Goal: Task Accomplishment & Management: Manage account settings

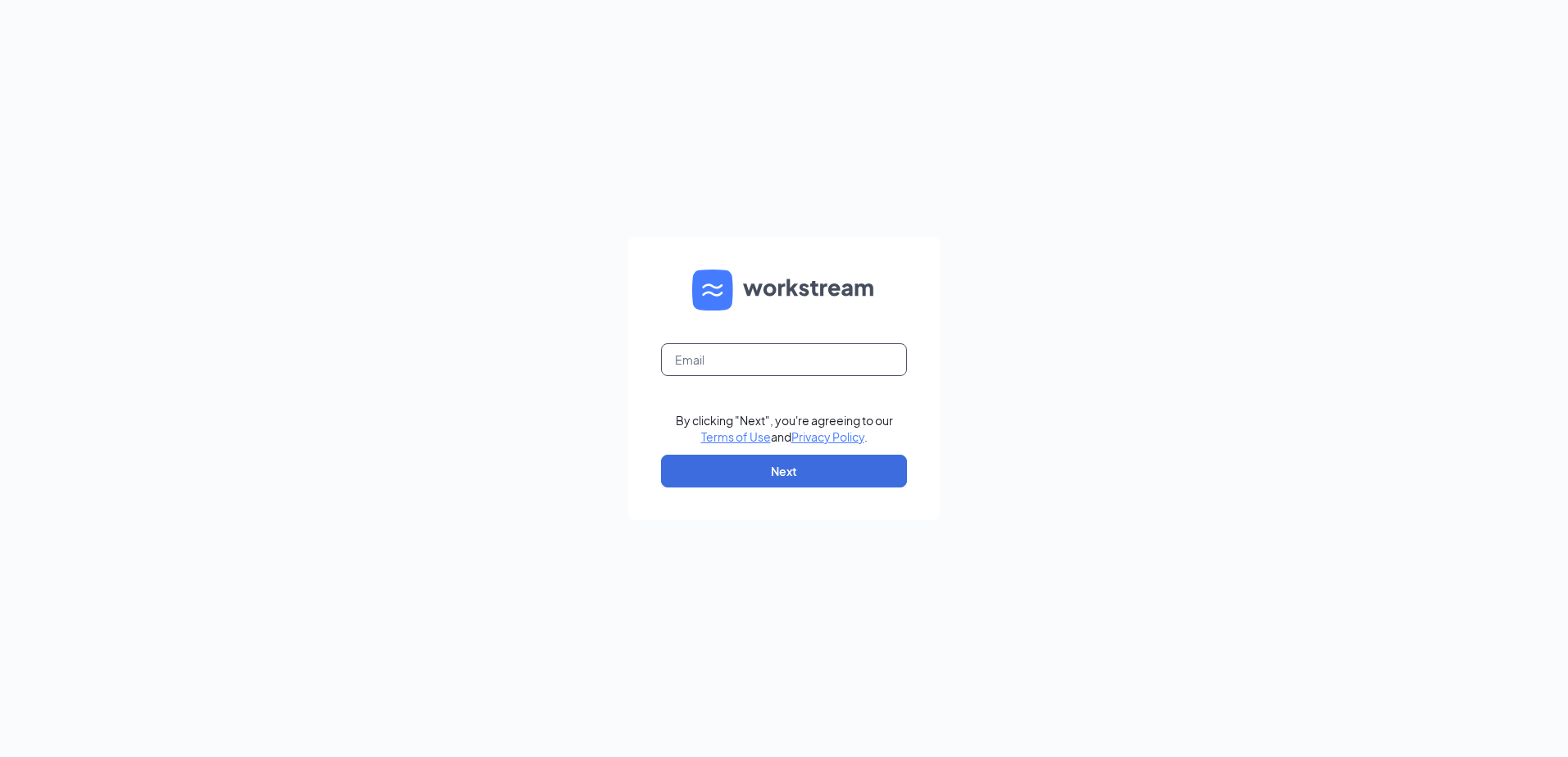
click at [741, 354] on input "text" at bounding box center [784, 360] width 246 height 33
type input "[EMAIL_ADDRESS][DOMAIN_NAME]"
click at [763, 462] on button "Next" at bounding box center [784, 471] width 246 height 33
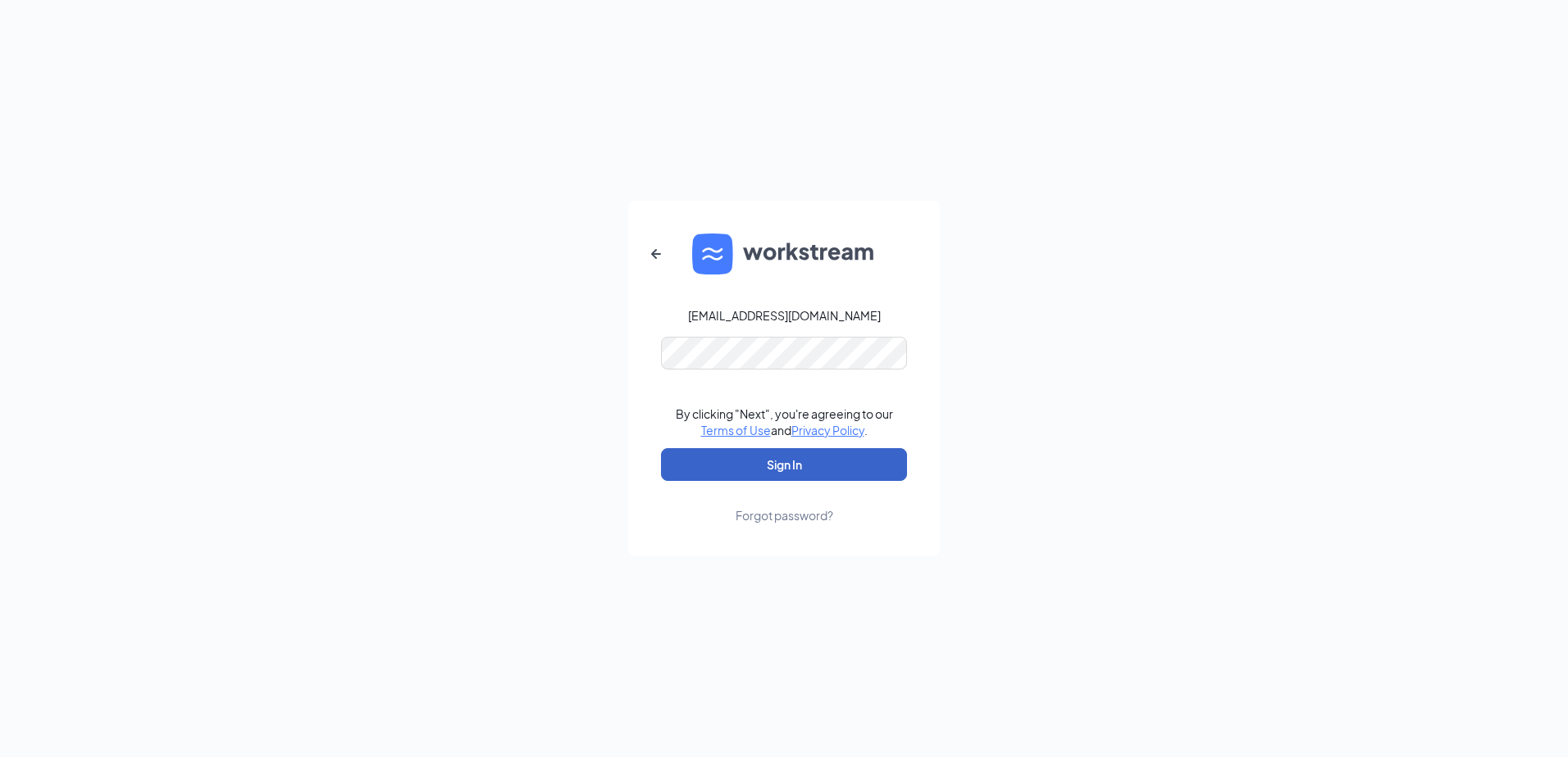
click at [774, 451] on button "Sign In" at bounding box center [784, 464] width 246 height 33
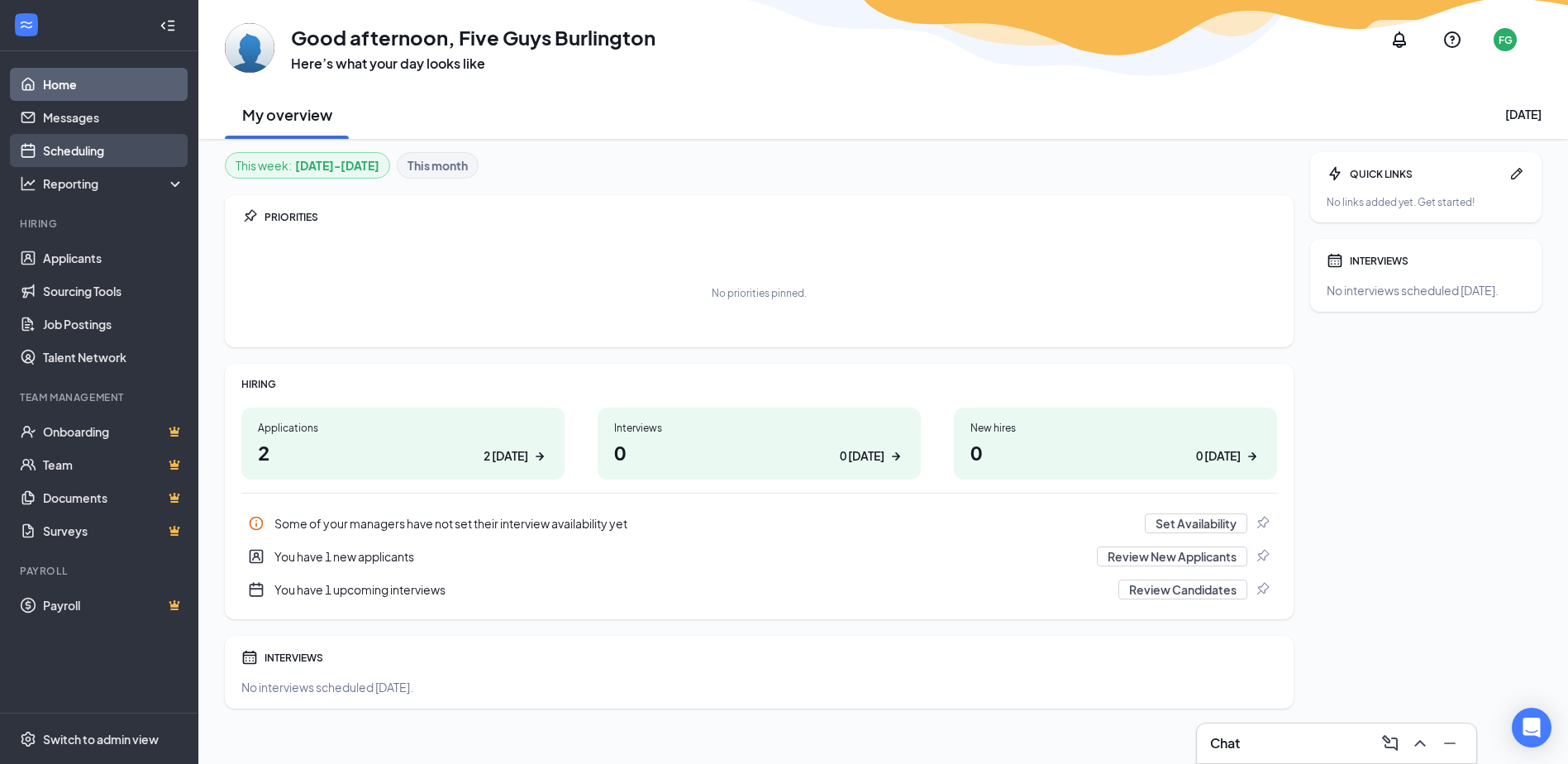
click at [103, 153] on link "Scheduling" at bounding box center [114, 150] width 141 height 33
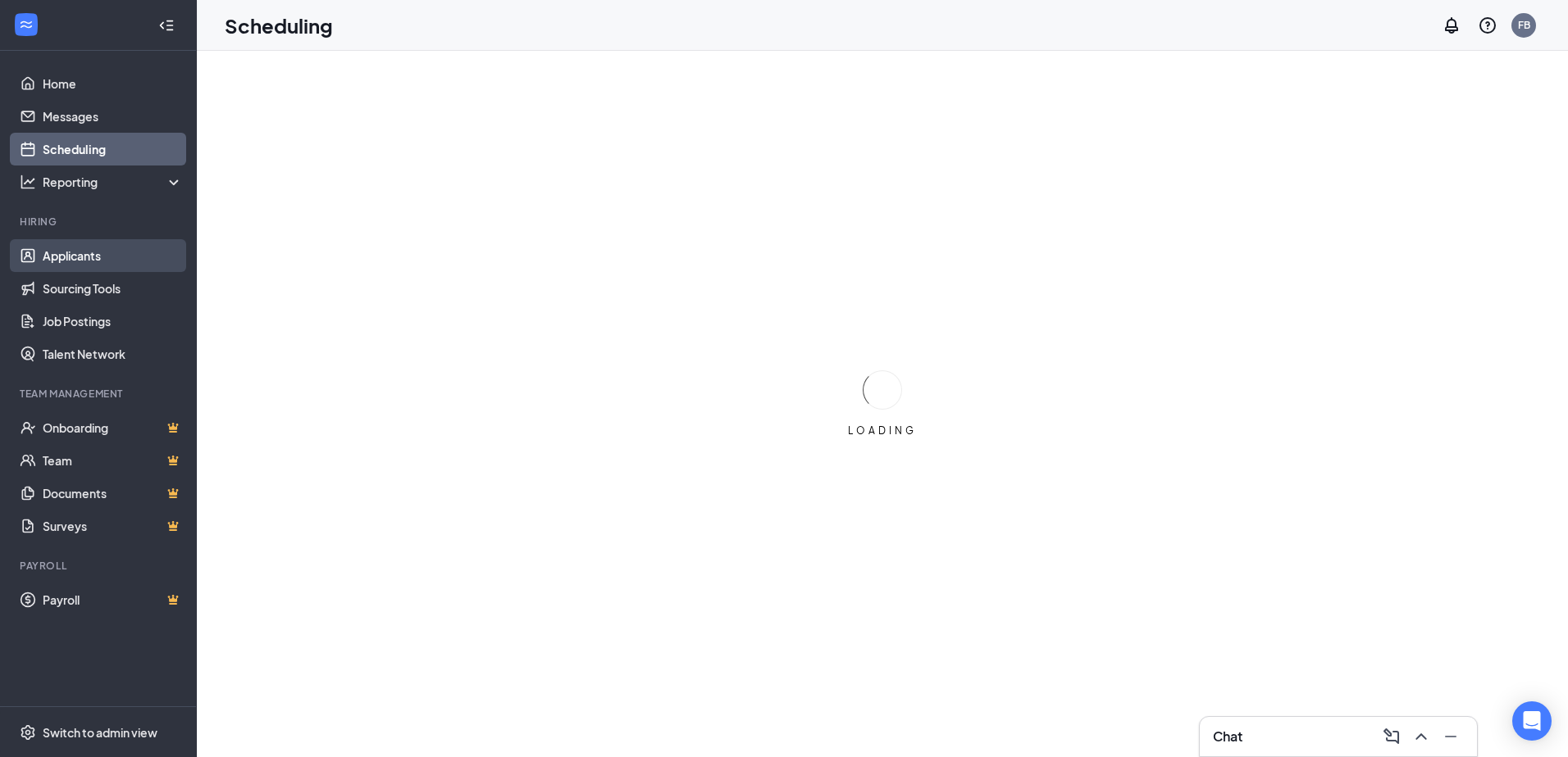
click at [88, 246] on link "Applicants" at bounding box center [113, 256] width 140 height 33
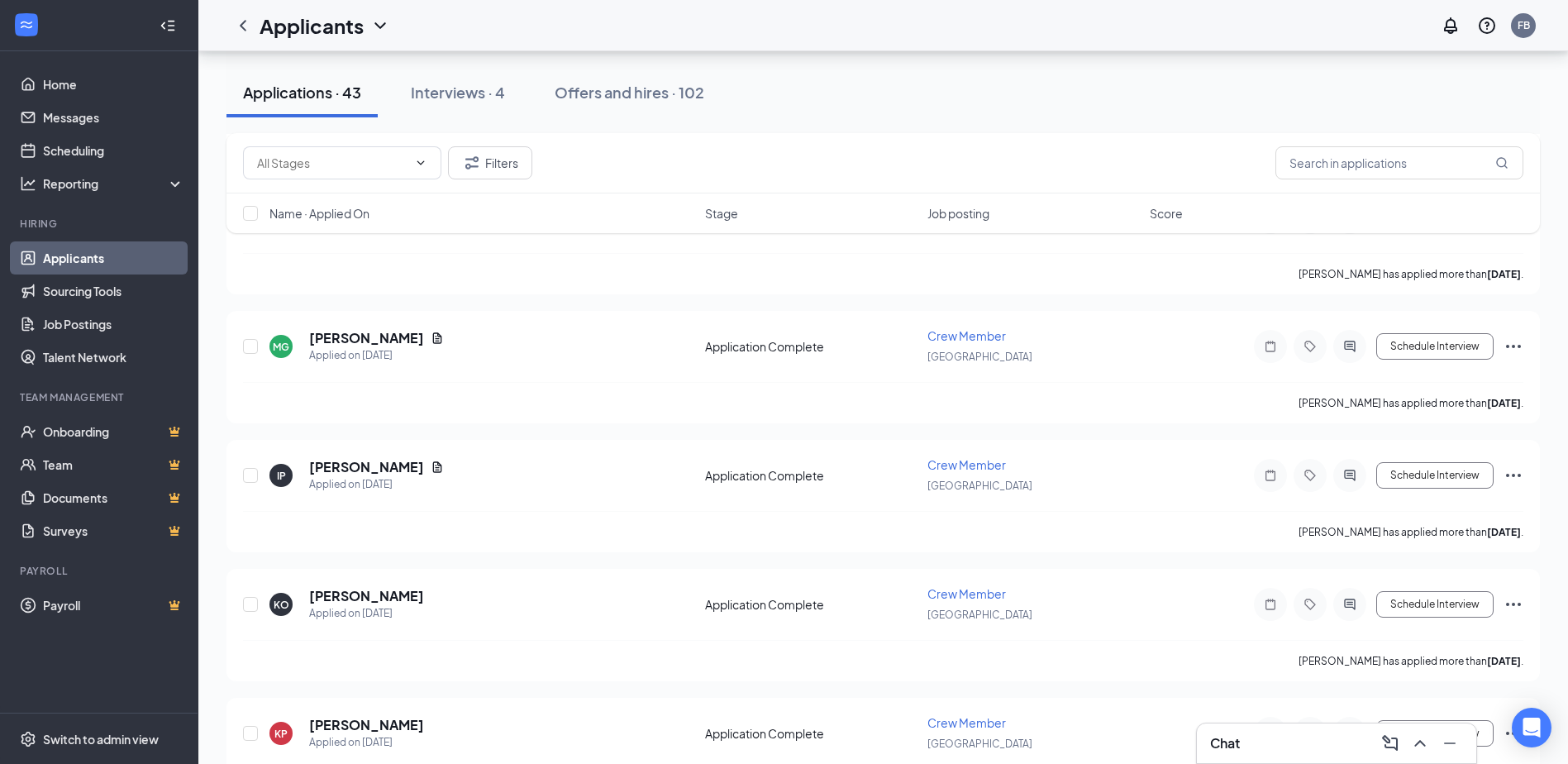
scroll to position [2565, 0]
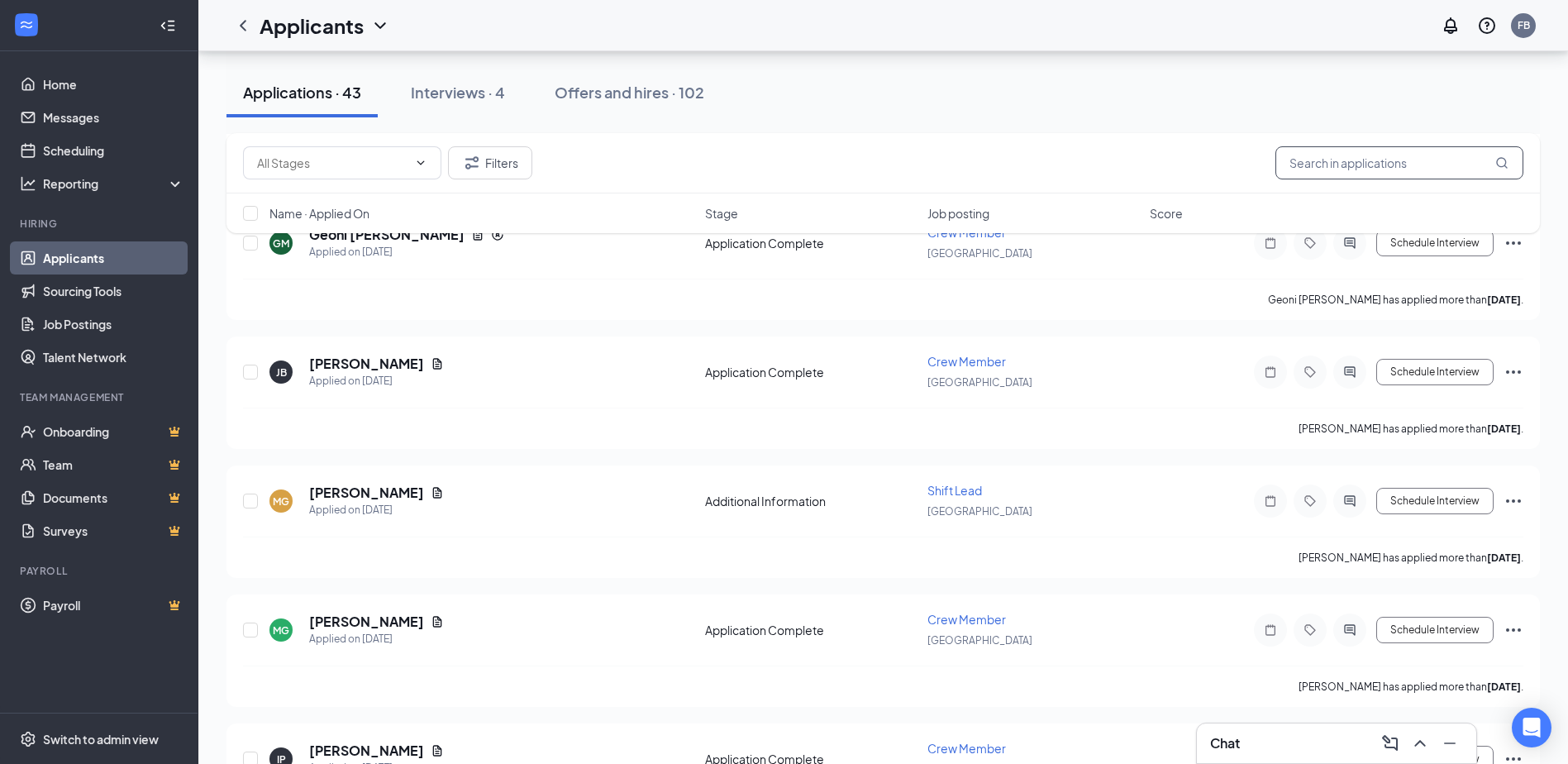
click at [1325, 147] on input "text" at bounding box center [1399, 163] width 248 height 33
type input "[PERSON_NAME]"
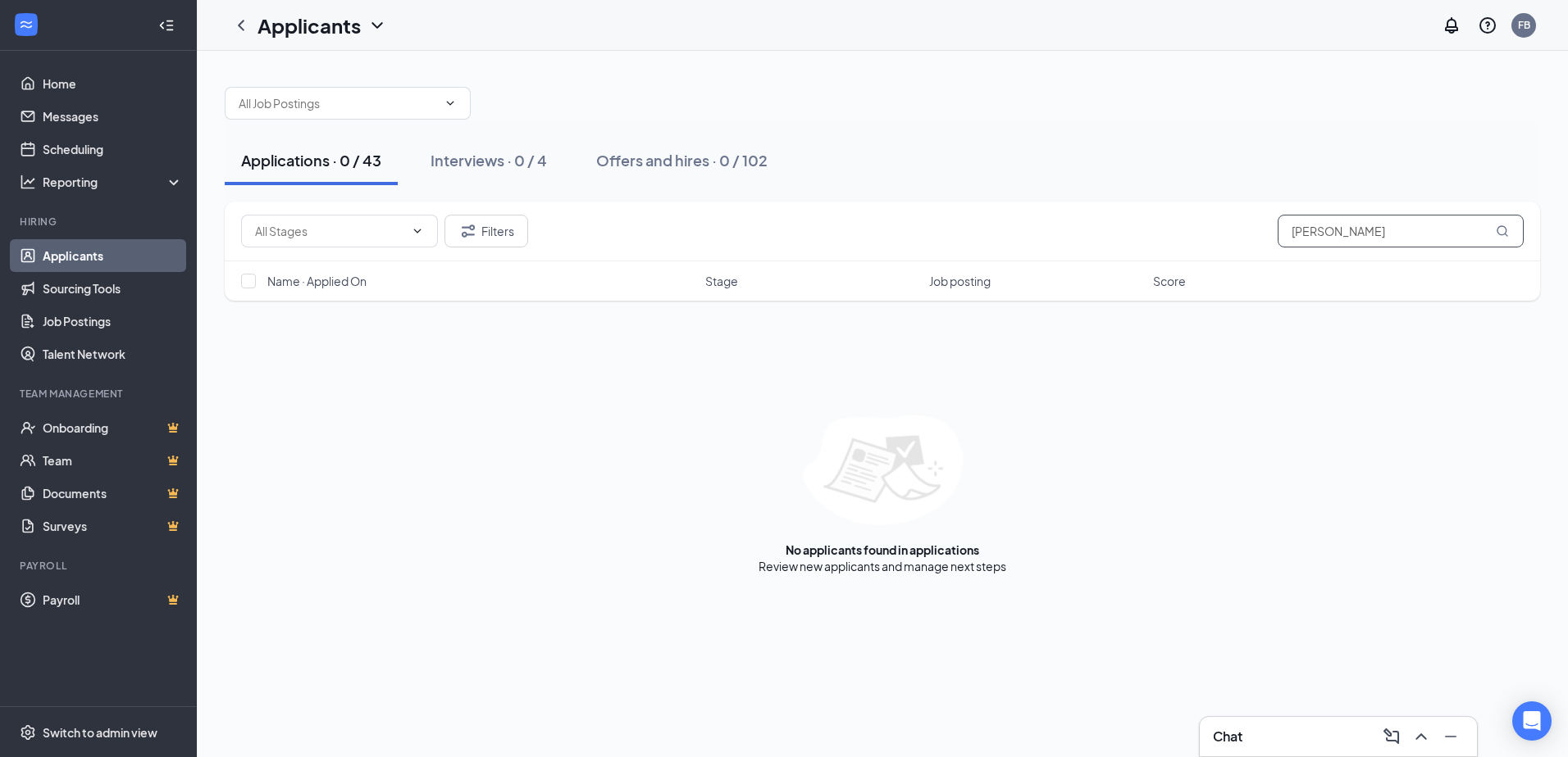
drag, startPoint x: 1434, startPoint y: 230, endPoint x: 1135, endPoint y: 230, distance: 299.0
click at [1137, 230] on div "Filters [PERSON_NAME]" at bounding box center [882, 230] width 1283 height 33
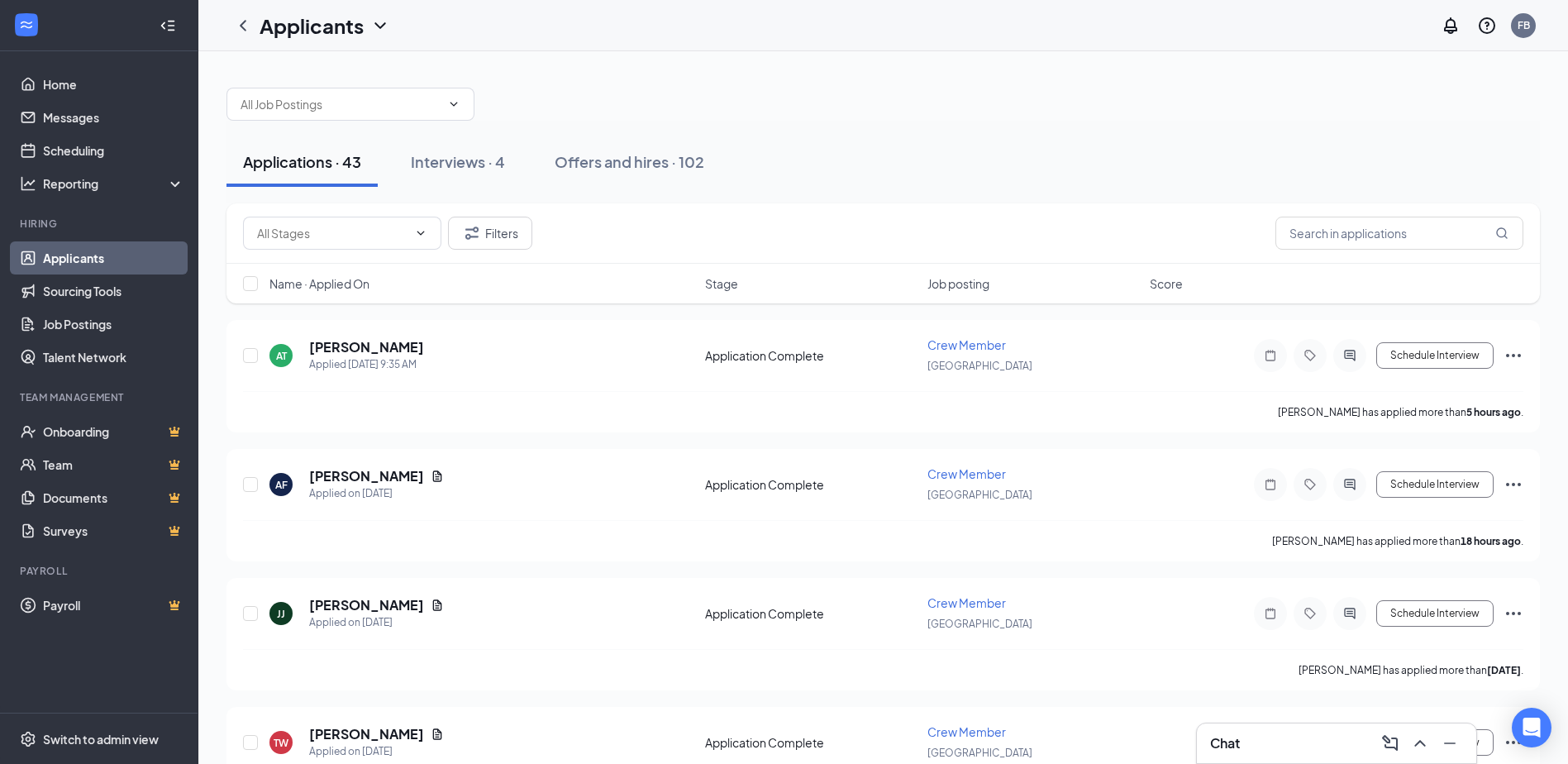
click at [1246, 748] on div "Chat" at bounding box center [1336, 744] width 253 height 26
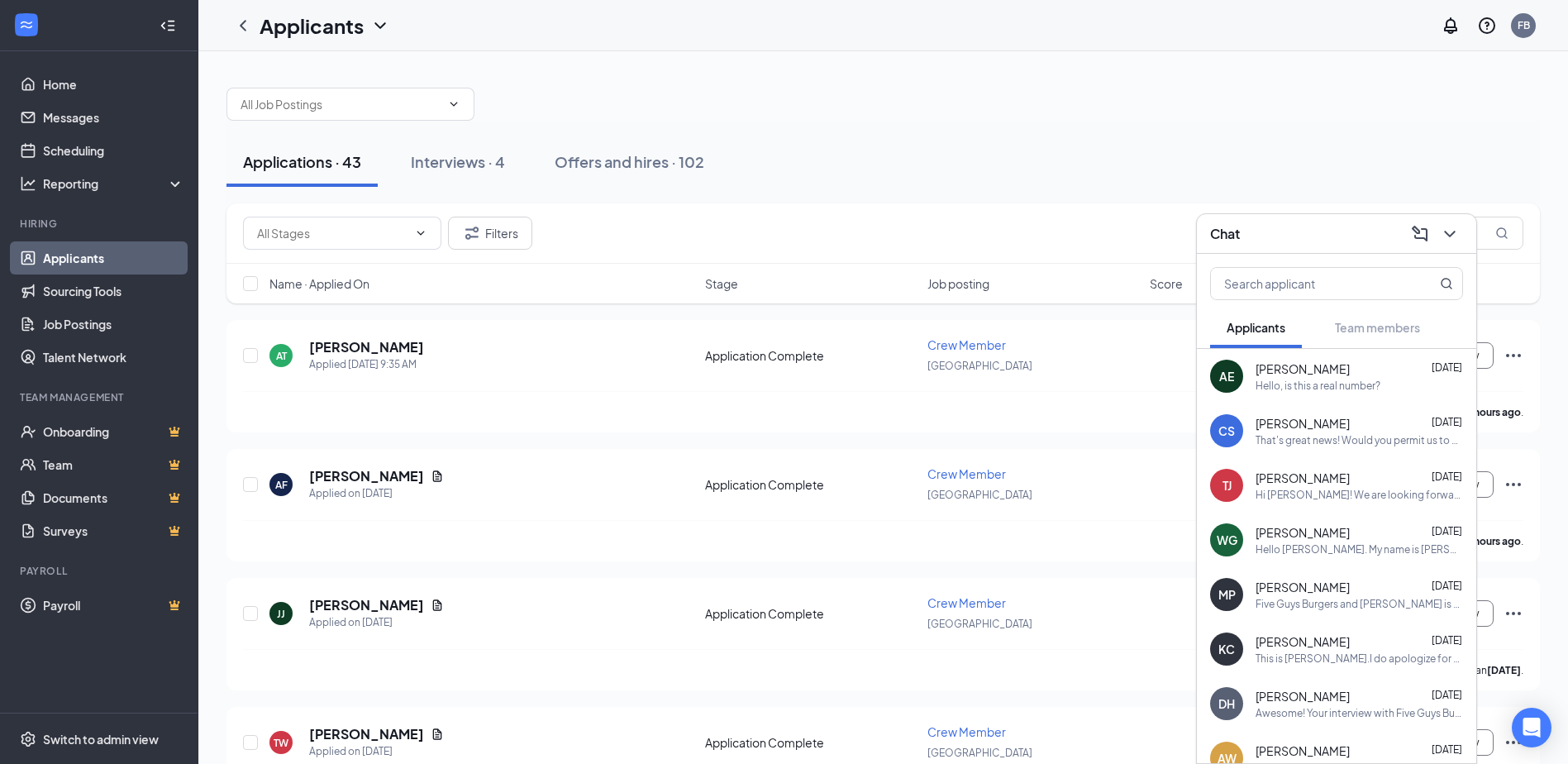
click at [1346, 395] on div "AE [PERSON_NAME] [DATE] Hello, is this a real number?" at bounding box center [1336, 376] width 279 height 55
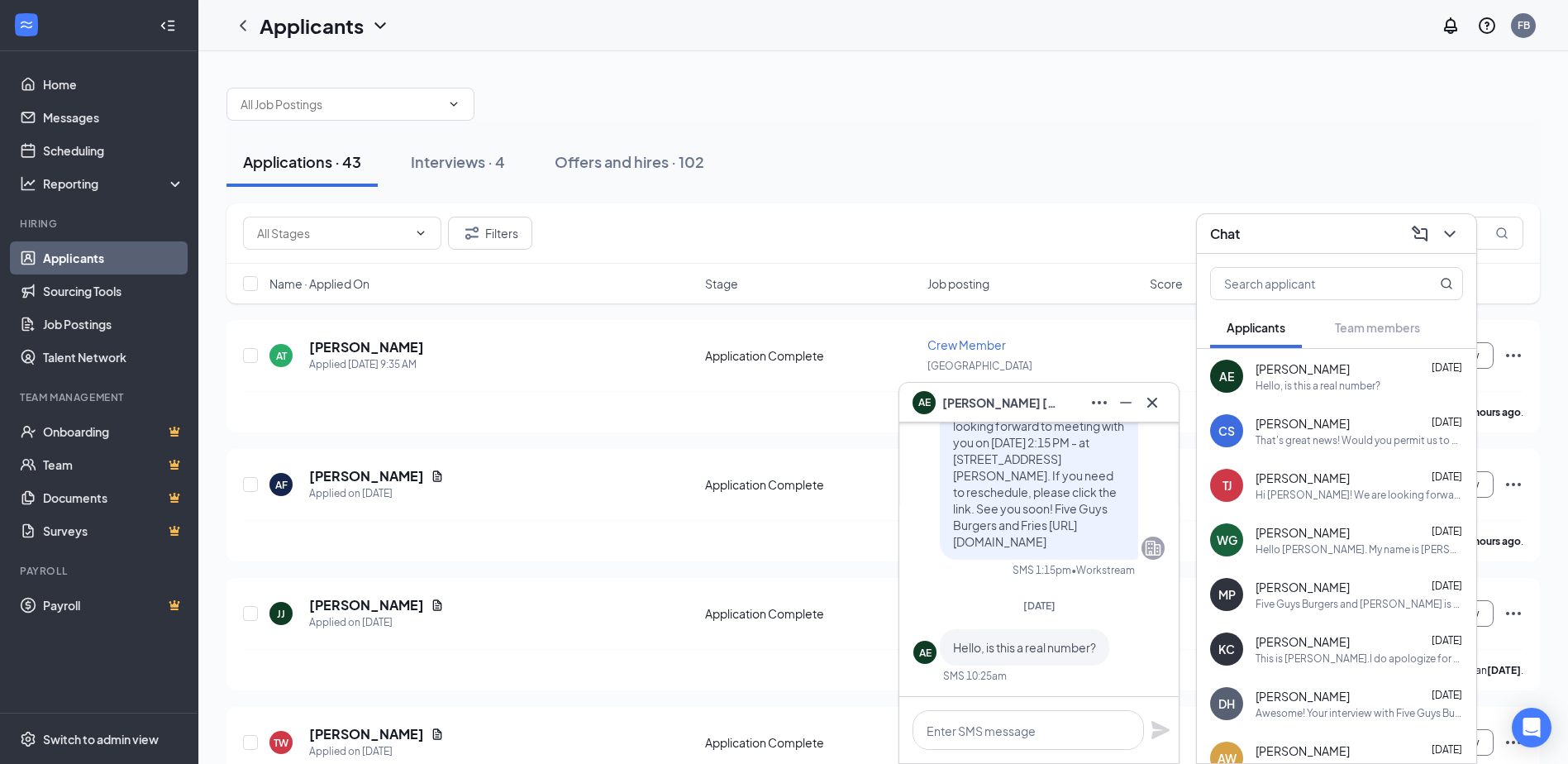
click at [1309, 409] on div "CS [PERSON_NAME] [DATE] That's great news! Would you permit us to call them for…" at bounding box center [1336, 431] width 279 height 55
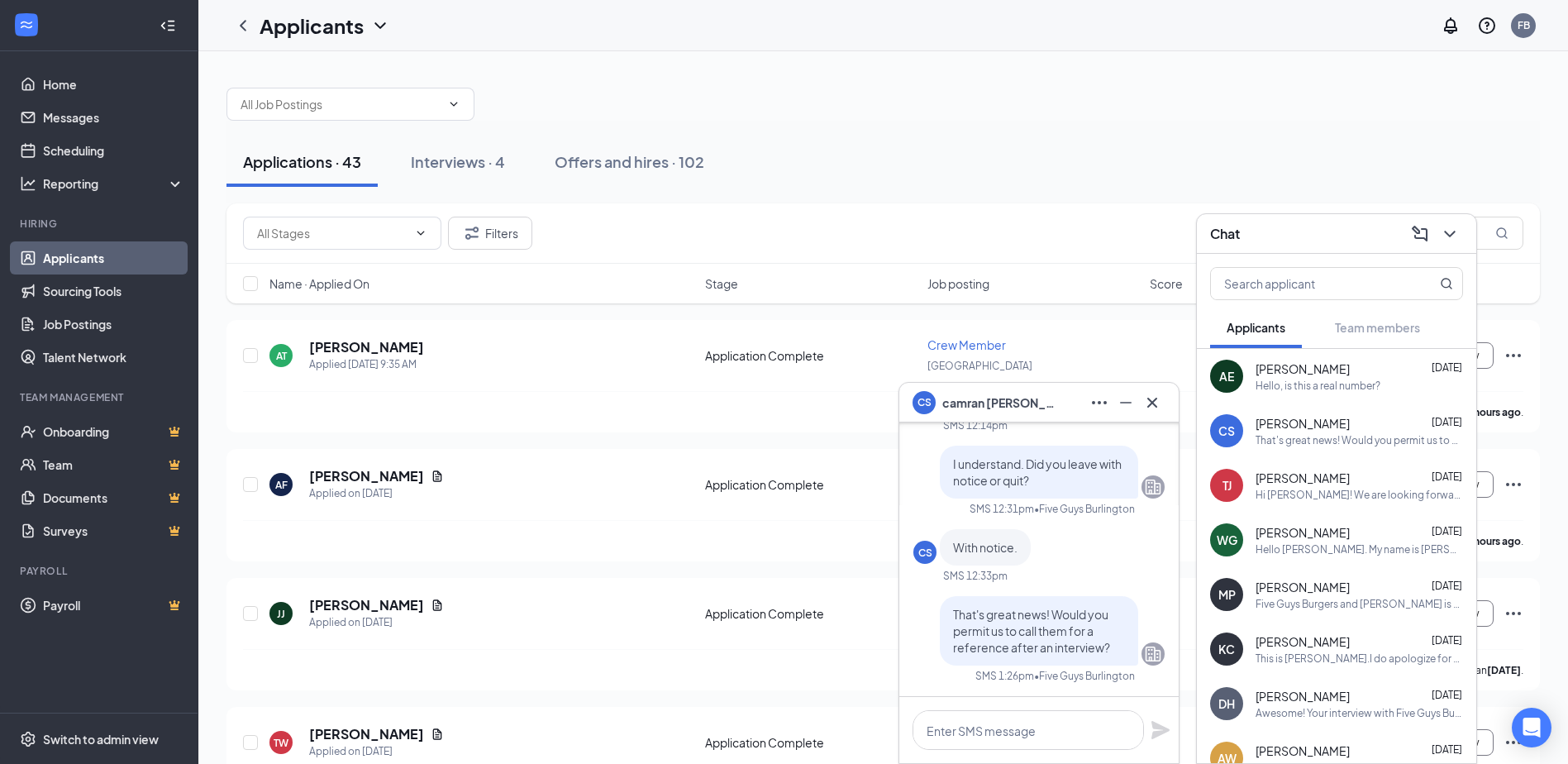
click at [999, 394] on span "[PERSON_NAME]" at bounding box center [1000, 402] width 116 height 18
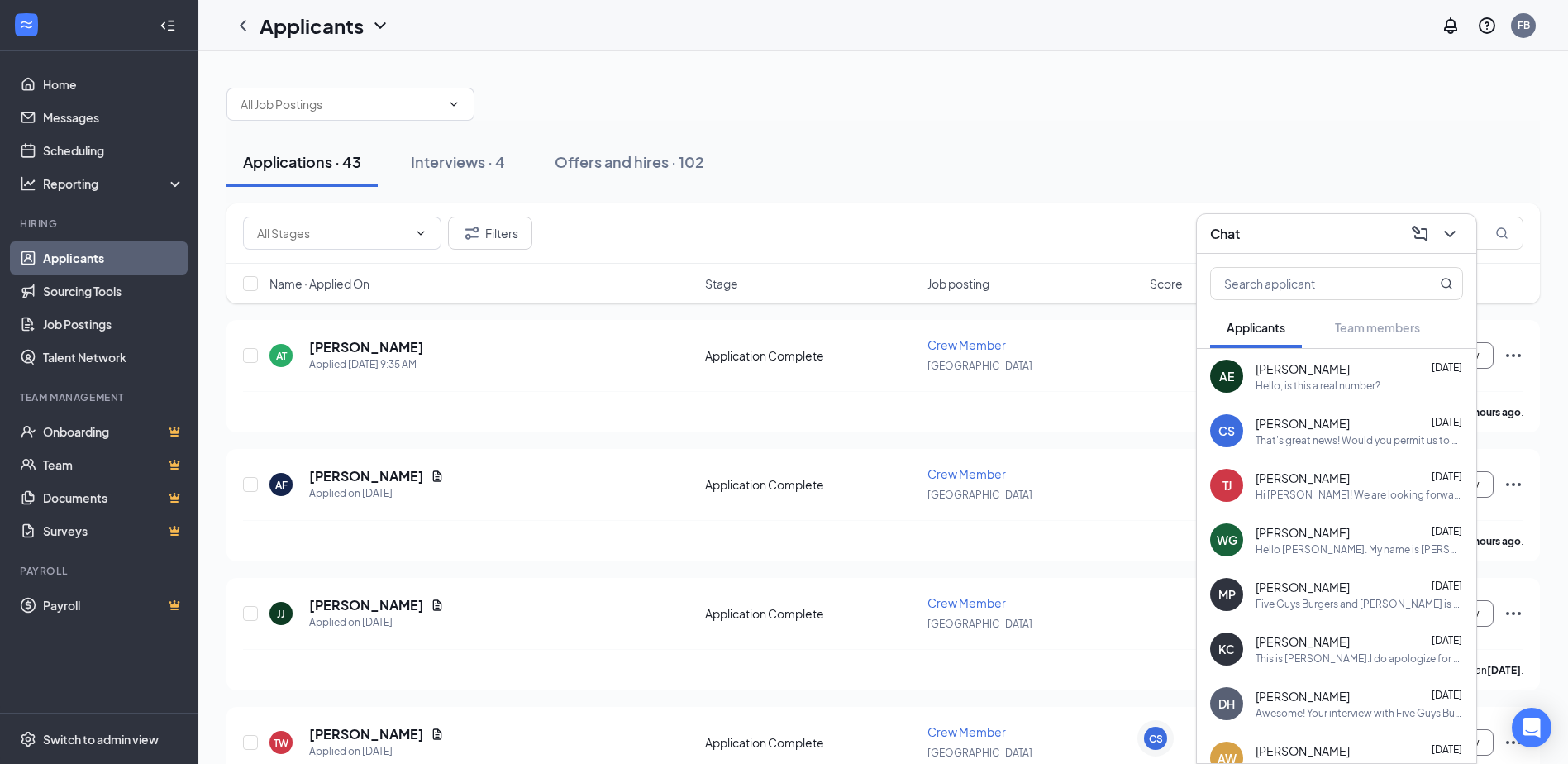
click at [1343, 554] on div "Hello [PERSON_NAME]. My name is [PERSON_NAME] and I'm reaching out from the Fiv…" at bounding box center [1359, 549] width 208 height 14
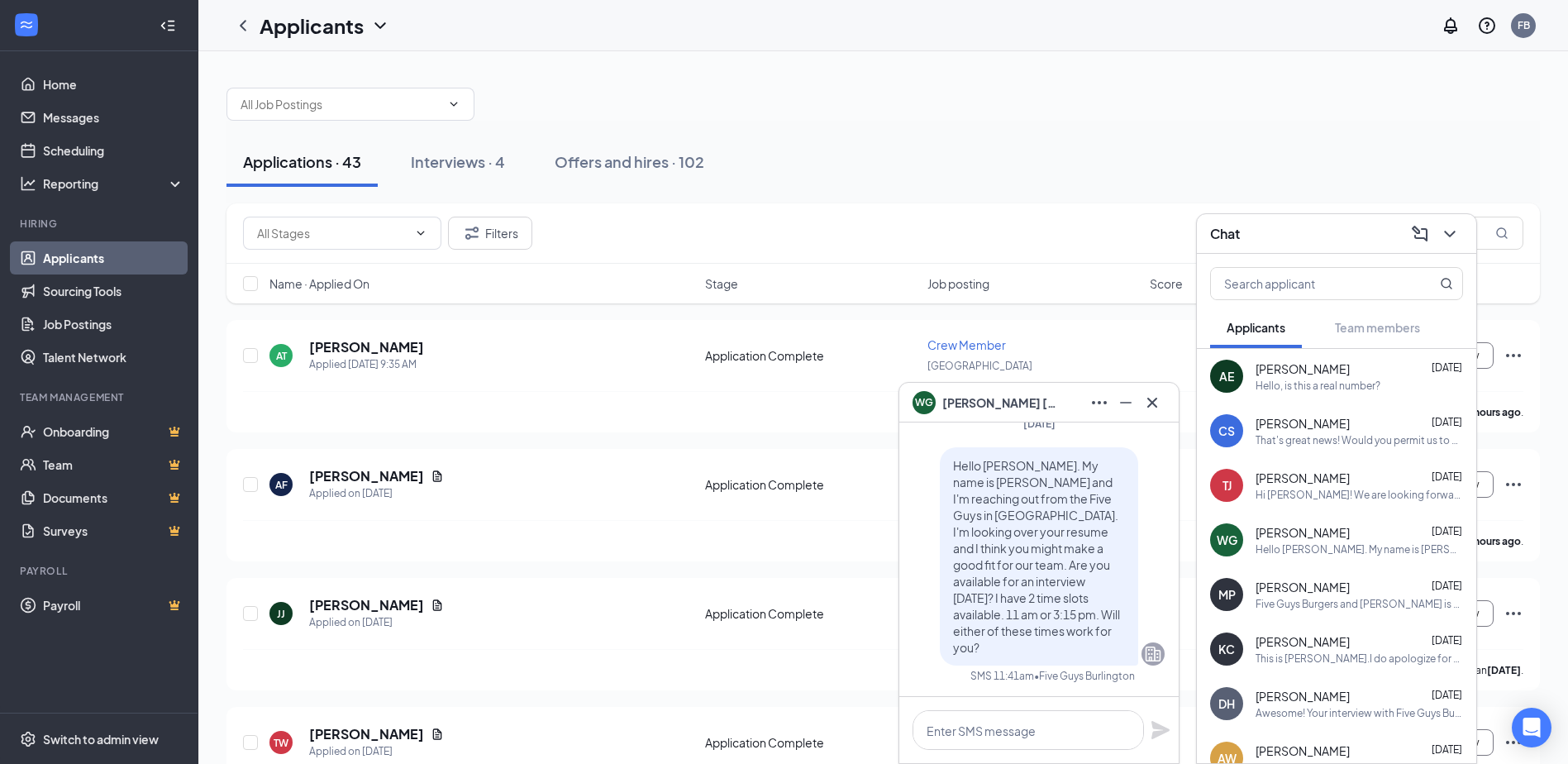
click at [1309, 602] on div "Five Guys Burgers and [PERSON_NAME] is so excited for you to join our team! Do …" at bounding box center [1359, 604] width 208 height 14
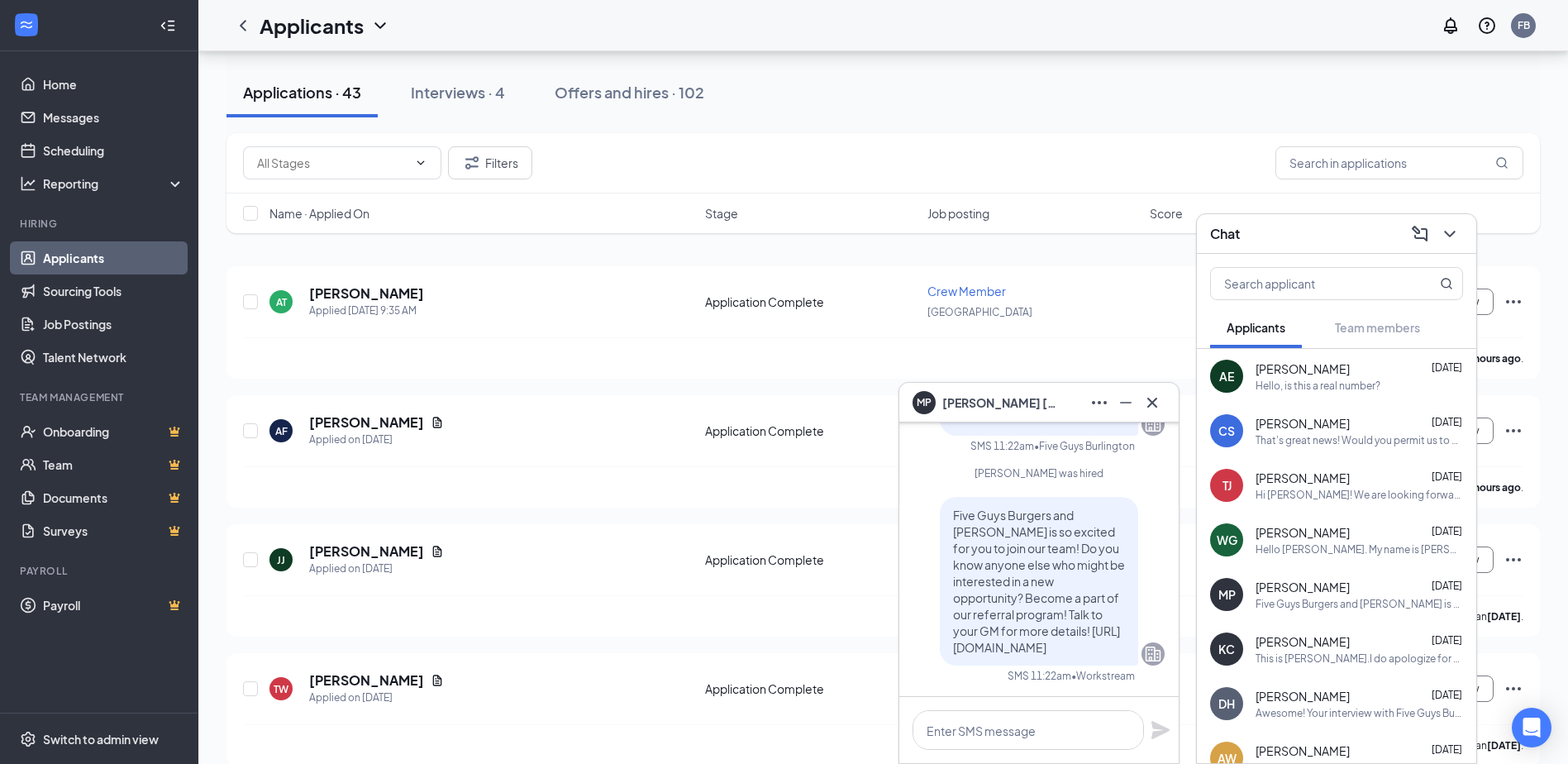
scroll to position [83, 0]
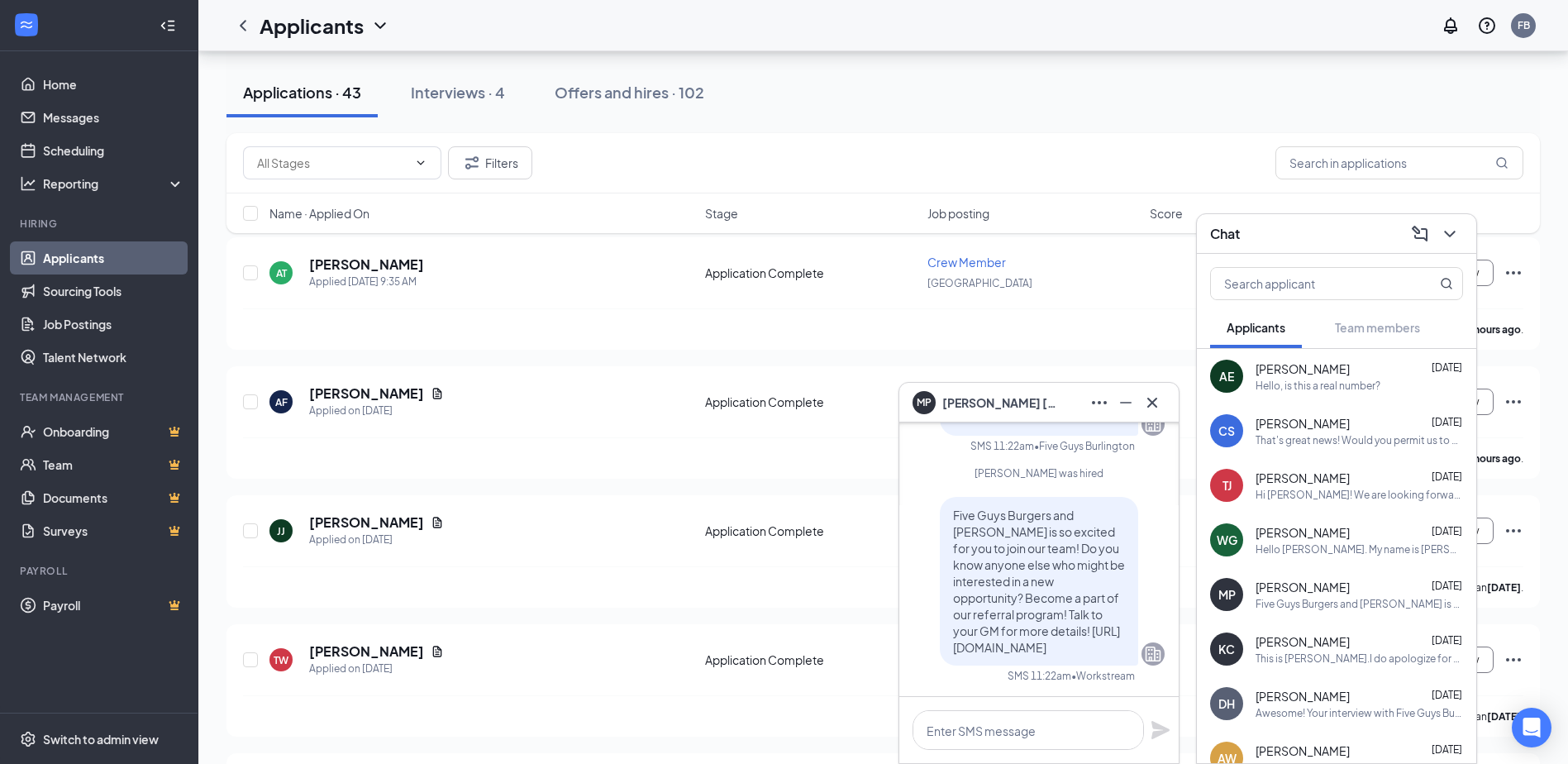
click at [1293, 627] on div "[PERSON_NAME] [PERSON_NAME] [DATE] This is [PERSON_NAME].I do apologize for the…" at bounding box center [1336, 649] width 279 height 55
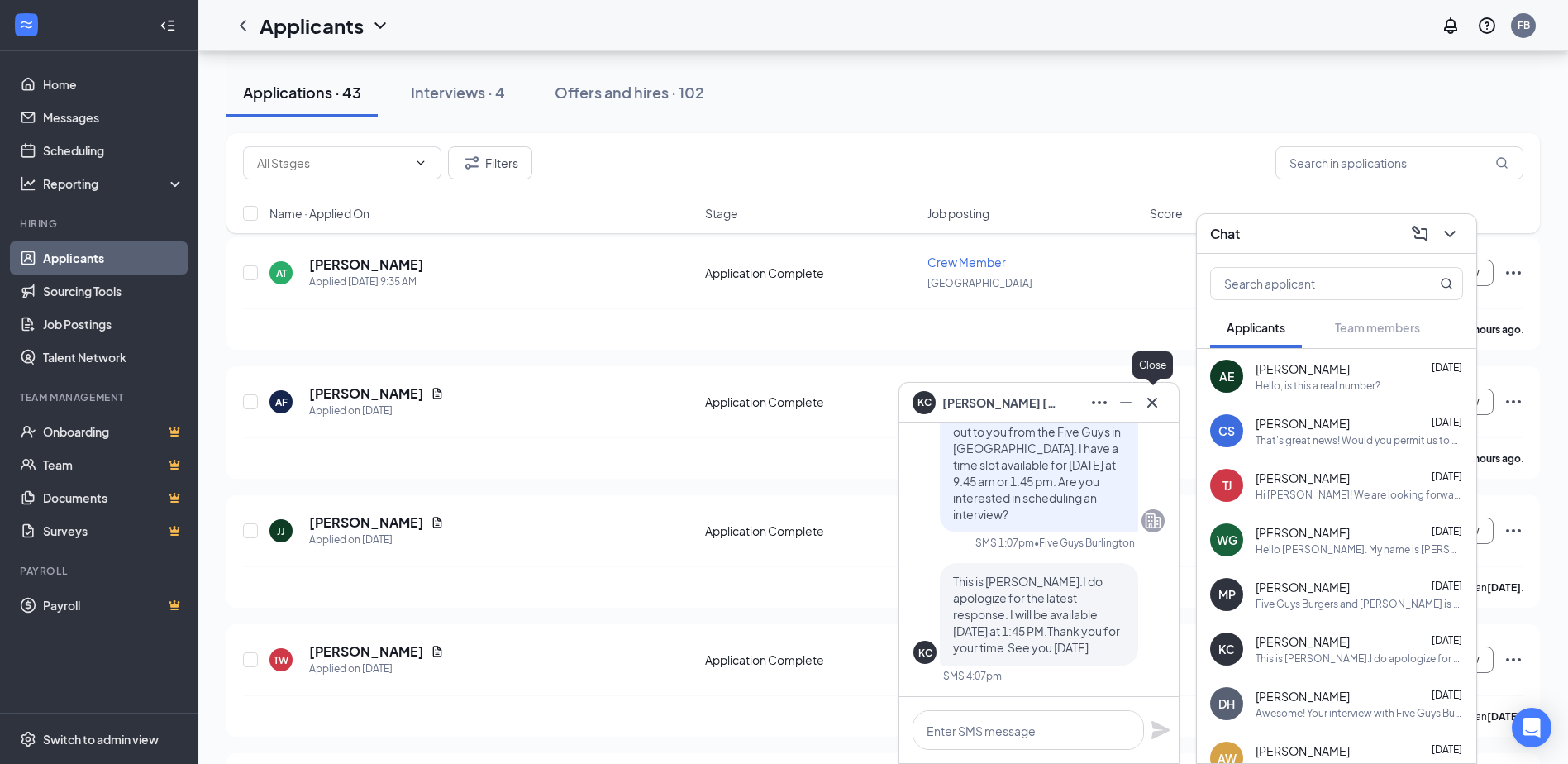
click at [1147, 402] on icon "Cross" at bounding box center [1152, 402] width 20 height 20
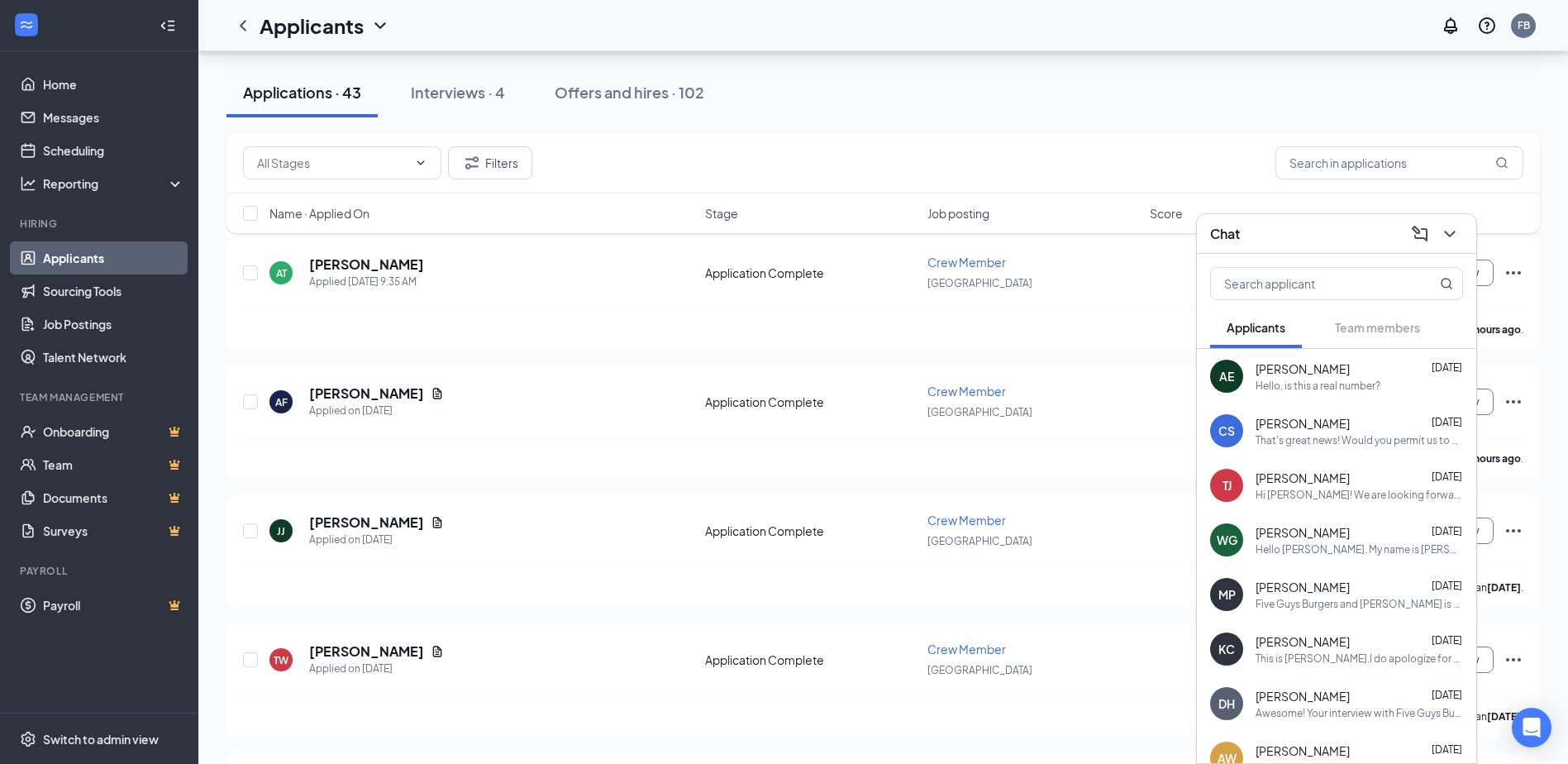
click at [1263, 241] on div "Chat" at bounding box center [1336, 233] width 253 height 26
